Goal: Information Seeking & Learning: Learn about a topic

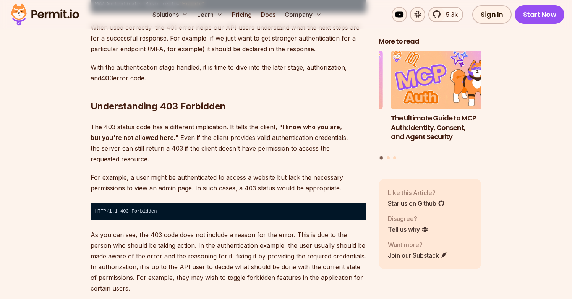
scroll to position [1375, 0]
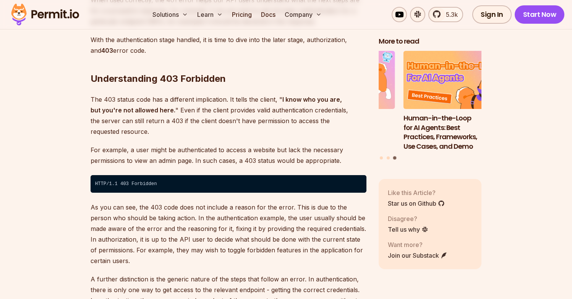
click at [181, 144] on p "For example, a user might be authenticated to access a website but lack the nec…" at bounding box center [229, 154] width 276 height 21
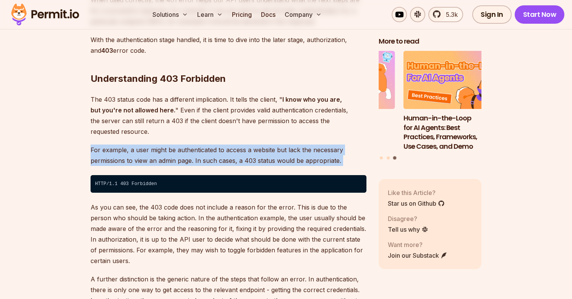
click at [181, 144] on p "For example, a user might be authenticated to access a website but lack the nec…" at bounding box center [229, 154] width 276 height 21
click at [183, 144] on p "For example, a user might be authenticated to access a website but lack the nec…" at bounding box center [229, 154] width 276 height 21
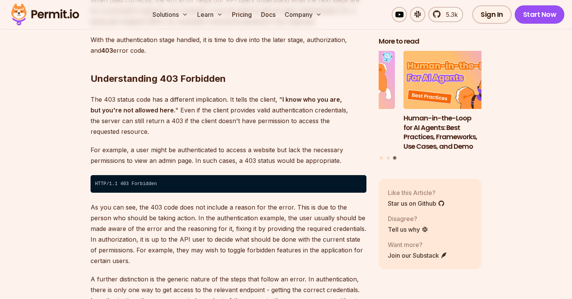
click at [187, 214] on p "As you can see, the 403 code does not include a reason for the error. This is d…" at bounding box center [229, 234] width 276 height 64
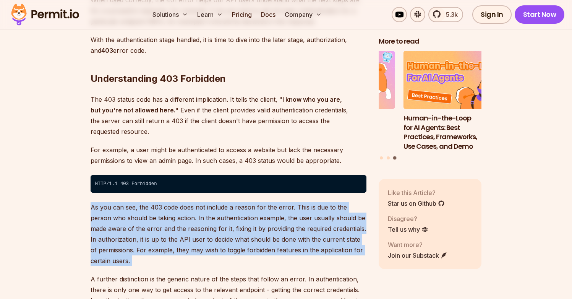
click at [187, 214] on p "As you can see, the 403 code does not include a reason for the error. This is d…" at bounding box center [229, 234] width 276 height 64
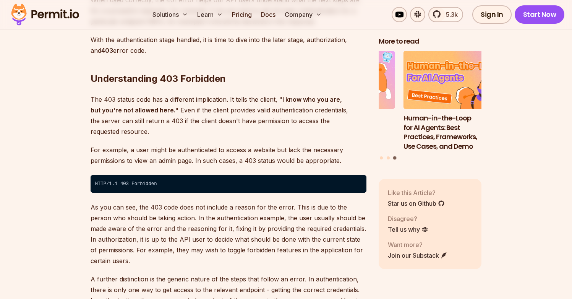
click at [197, 220] on p "As you can see, the 403 code does not include a reason for the error. This is d…" at bounding box center [229, 234] width 276 height 64
